Goal: Information Seeking & Learning: Learn about a topic

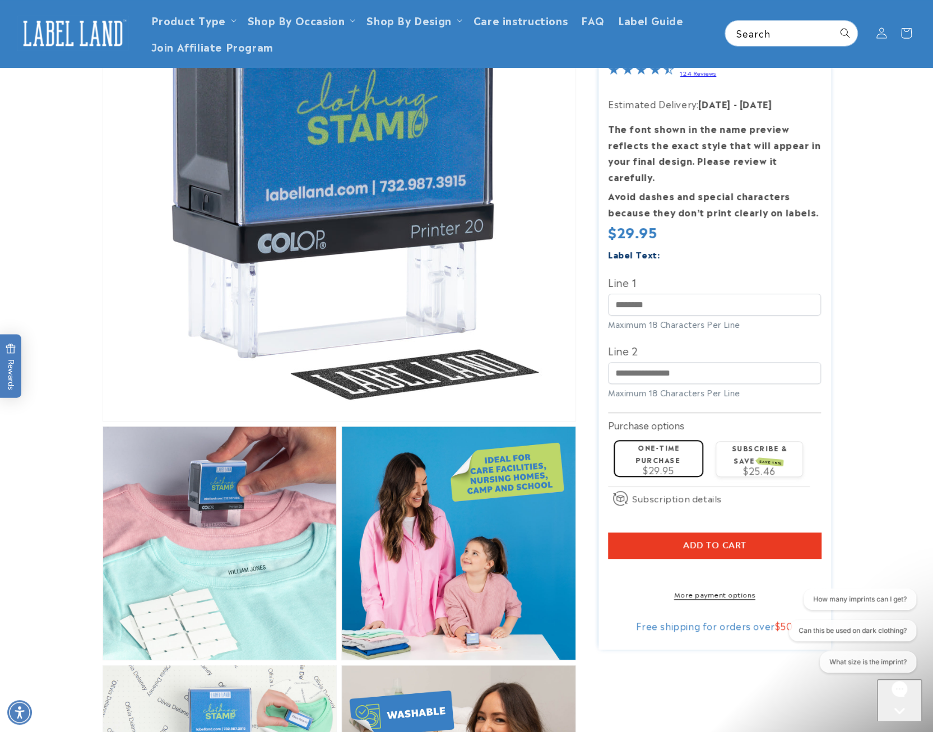
scroll to position [112, 0]
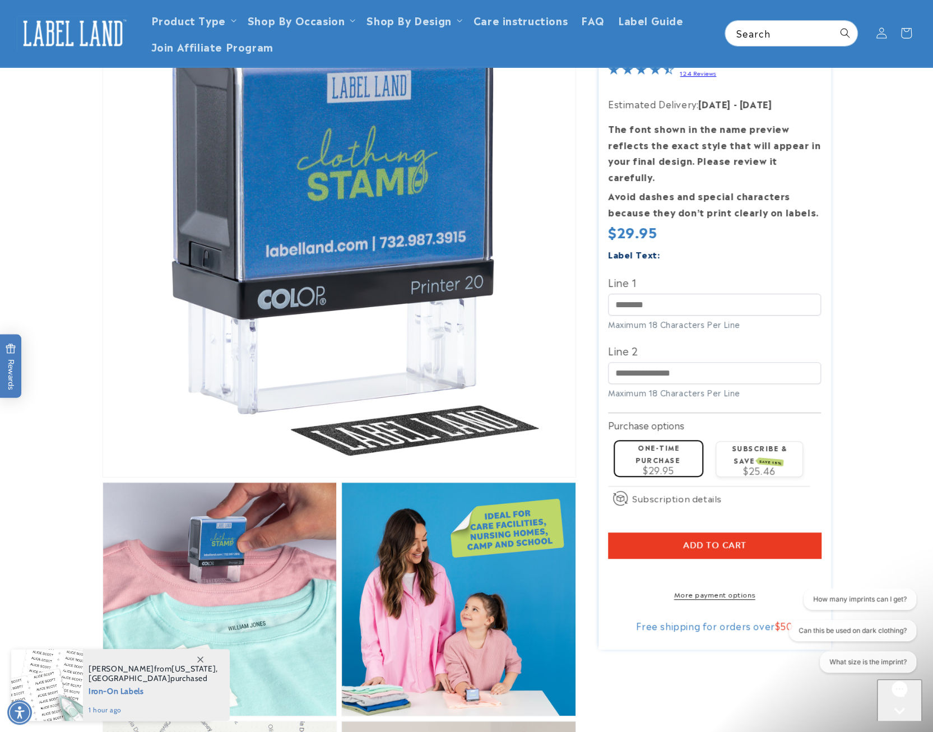
click at [873, 155] on product-info "Skip to product information Open media 1 in modal Open media 2 in modal Open me…" at bounding box center [466, 733] width 933 height 1501
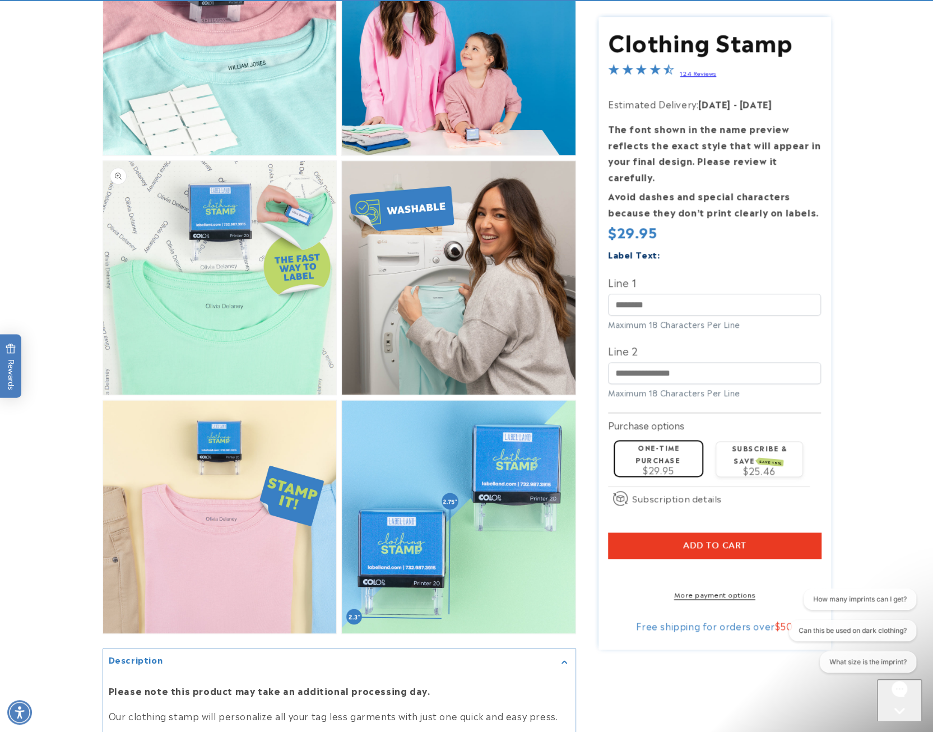
scroll to position [841, 0]
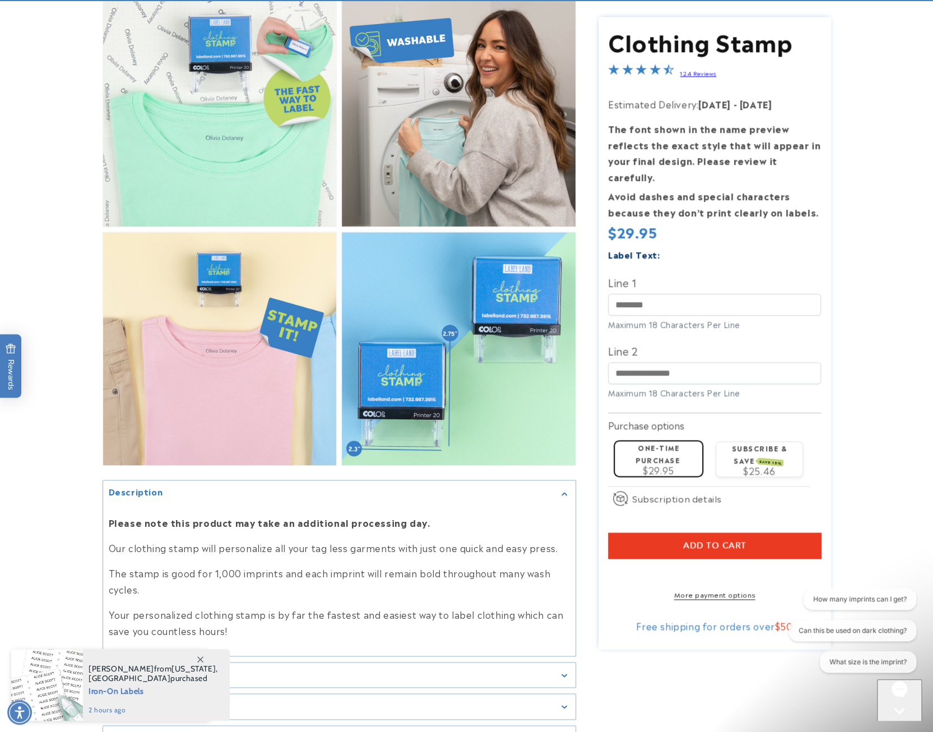
click at [26, 61] on product-info "Skip to product information Open media 1 in modal Open media 2 in modal Open me…" at bounding box center [466, 5] width 933 height 1501
